Goal: Transaction & Acquisition: Purchase product/service

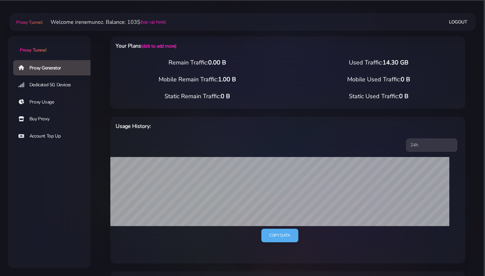
click at [74, 171] on div "Proxy Generator Dedicated 5G Devices Proxy Usage Buy Proxy Account Top Up" at bounding box center [49, 137] width 83 height 157
click at [40, 118] on link "Buy Proxy" at bounding box center [54, 118] width 83 height 15
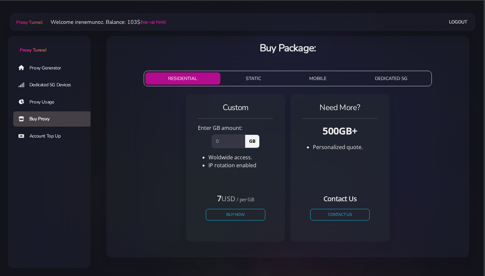
click at [244, 79] on button "STATIC" at bounding box center [253, 78] width 61 height 12
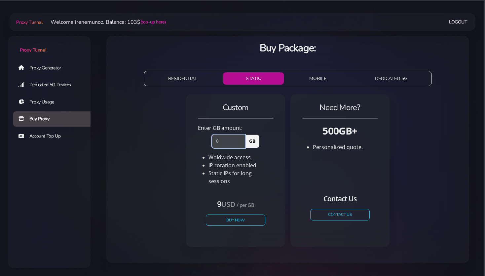
drag, startPoint x: 218, startPoint y: 141, endPoint x: 199, endPoint y: 137, distance: 19.6
click at [212, 137] on input "number" at bounding box center [228, 140] width 33 height 13
type input "2"
click at [234, 214] on button "Buy Now" at bounding box center [235, 220] width 61 height 12
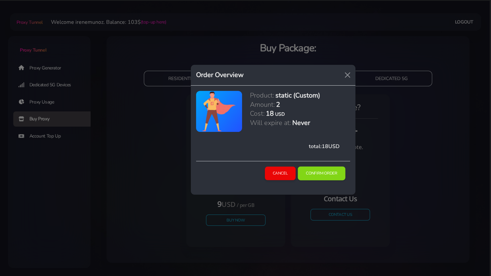
click at [323, 168] on button "Confirm Order" at bounding box center [322, 174] width 48 height 14
click at [317, 171] on button "Confirm Order" at bounding box center [322, 174] width 48 height 14
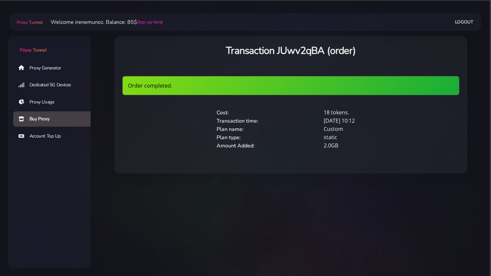
click at [43, 65] on link "Proxy Generator" at bounding box center [54, 67] width 83 height 15
